Goal: Navigation & Orientation: Find specific page/section

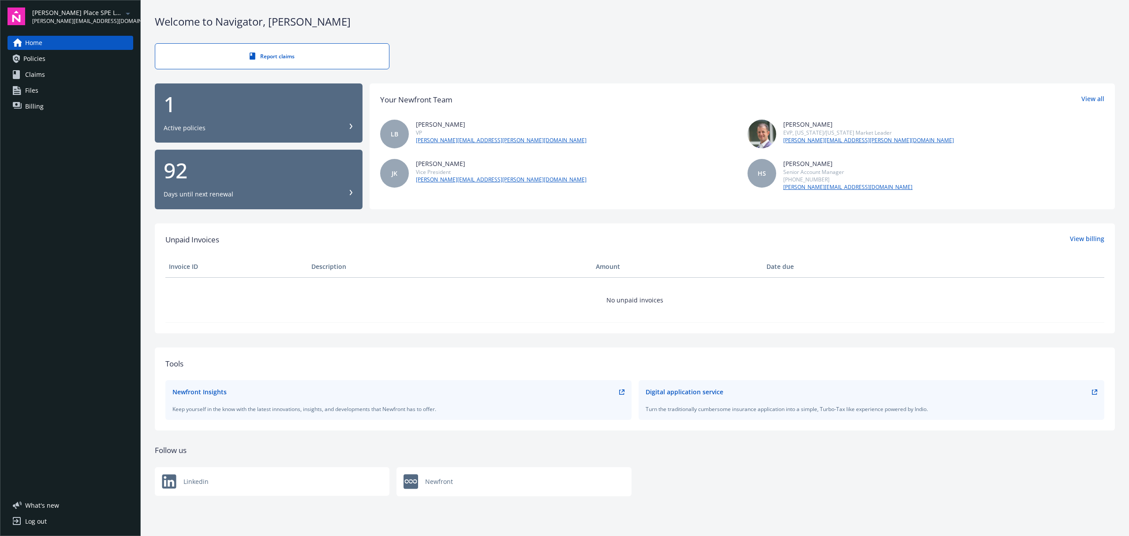
click at [71, 11] on span "James Place SPE LLC" at bounding box center [77, 12] width 90 height 9
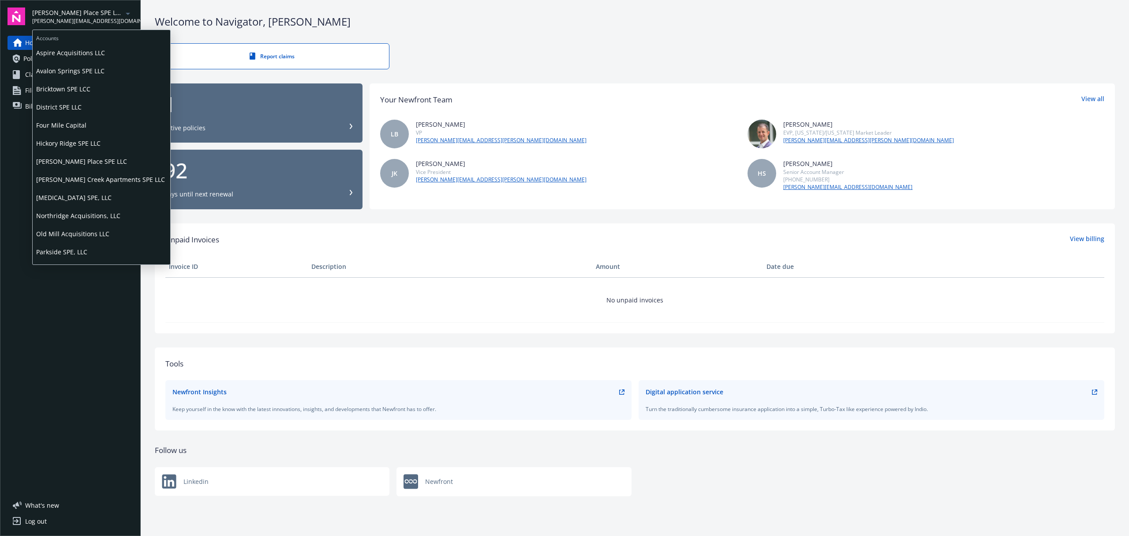
click at [86, 52] on span "Aspire Acquisitions LLC" at bounding box center [101, 53] width 131 height 18
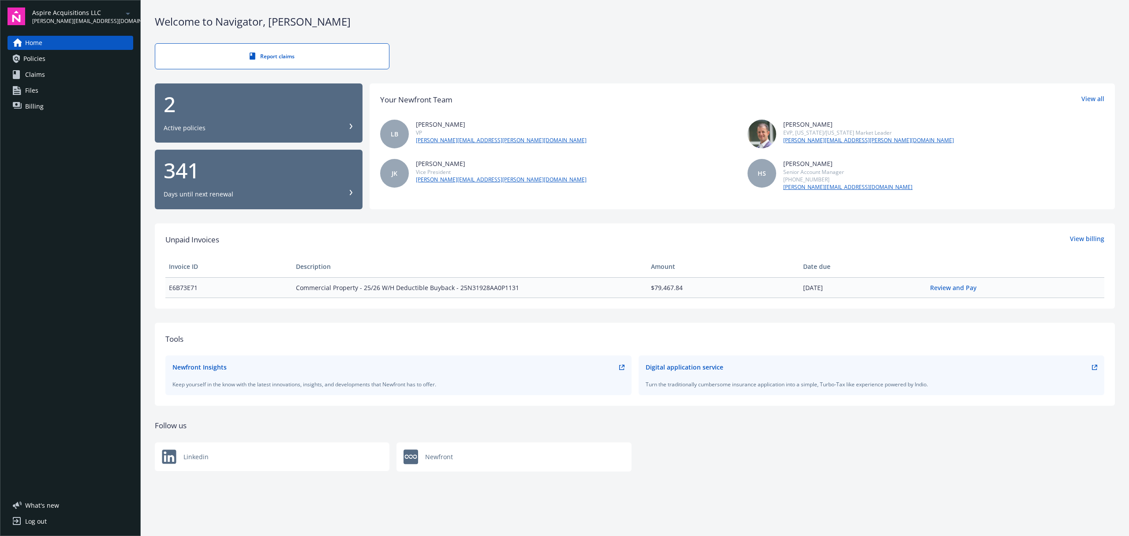
click at [338, 100] on div "2" at bounding box center [259, 104] width 190 height 21
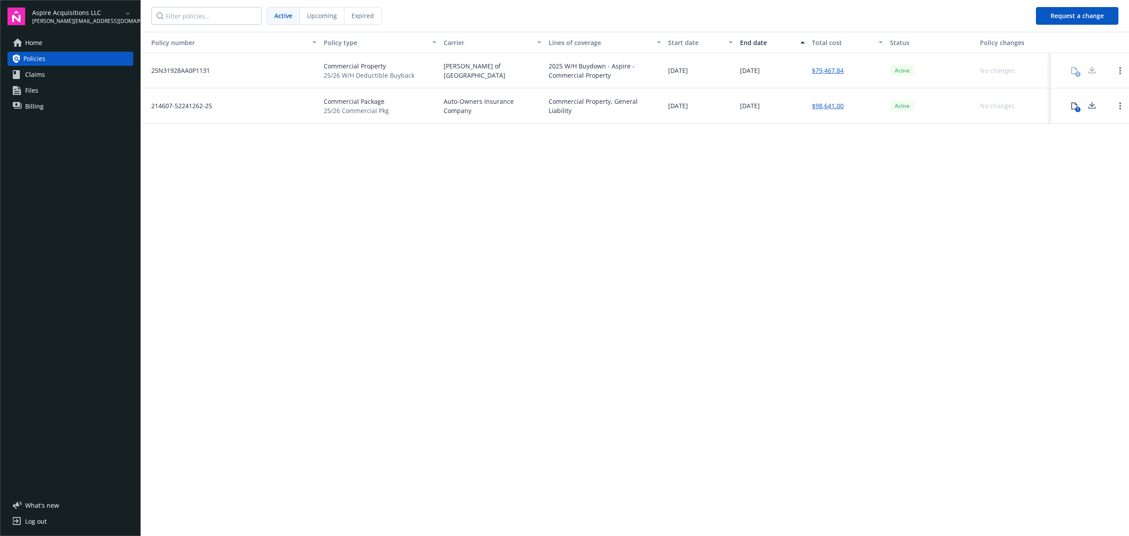
click at [706, 205] on div "Policy number Policy type Carrier Lines of coverage Start date End date Total c…" at bounding box center [635, 283] width 989 height 503
